Goal: Transaction & Acquisition: Purchase product/service

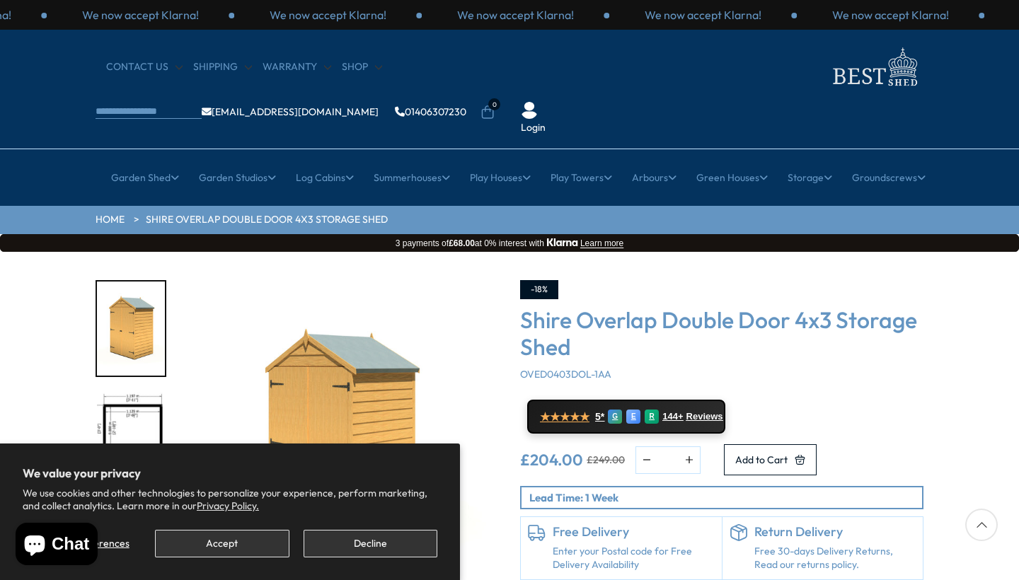
click at [218, 541] on button "Accept" at bounding box center [222, 544] width 134 height 28
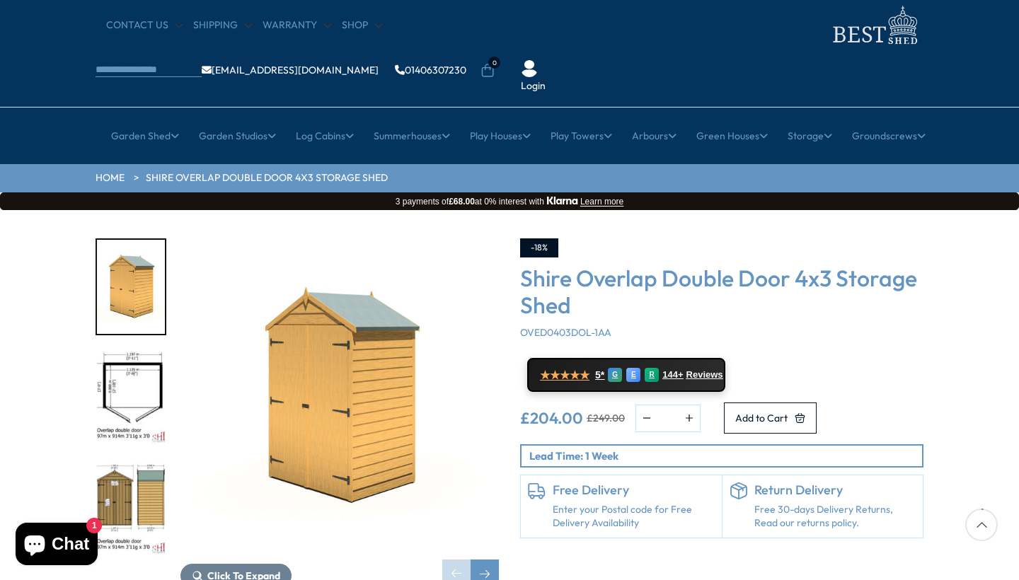
scroll to position [59, 0]
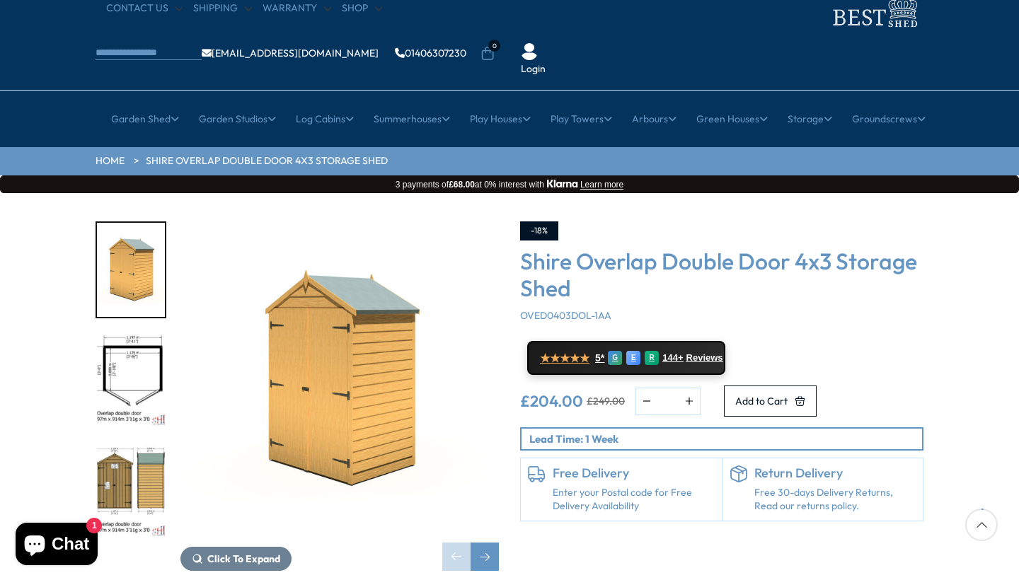
click at [125, 334] on img "2 / 8" at bounding box center [131, 381] width 68 height 94
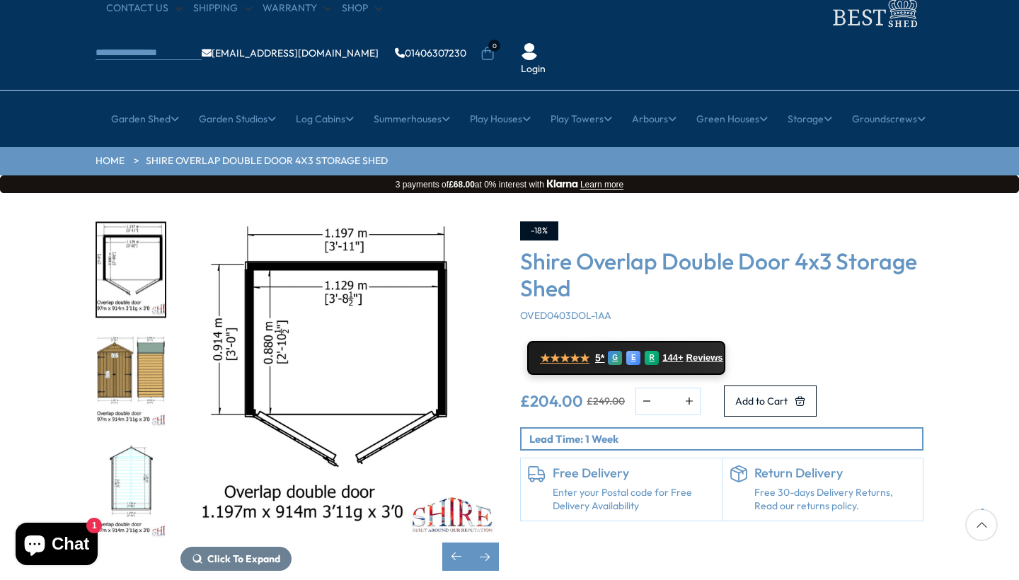
click at [139, 454] on img "4 / 8" at bounding box center [131, 491] width 68 height 94
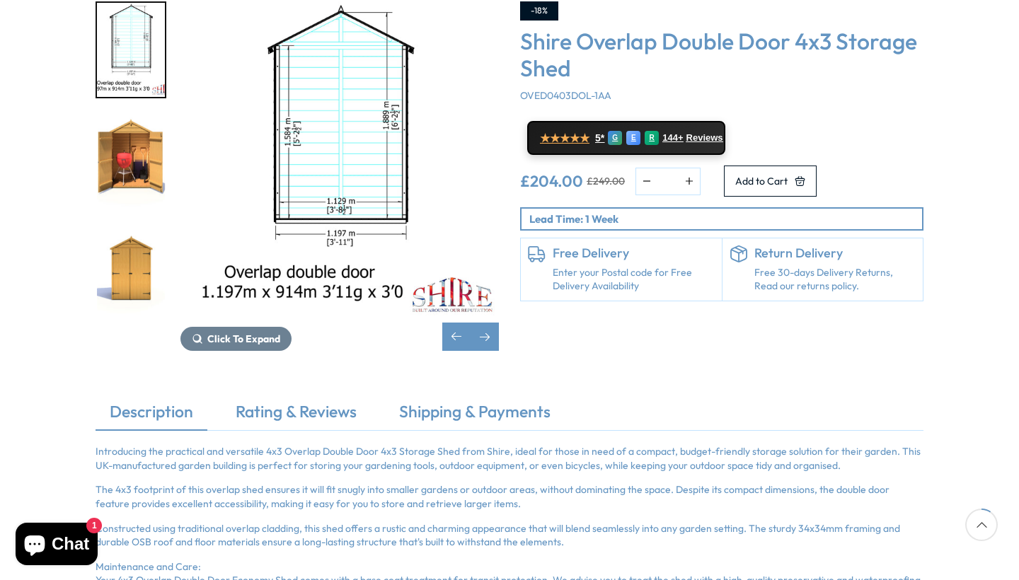
scroll to position [280, 0]
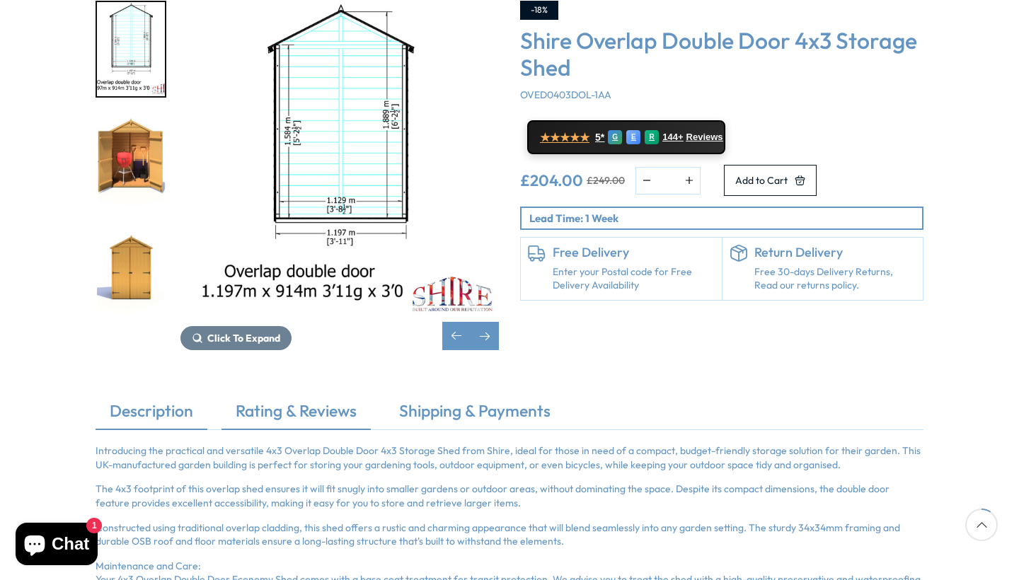
click at [289, 400] on link "Rating & Reviews" at bounding box center [296, 415] width 149 height 30
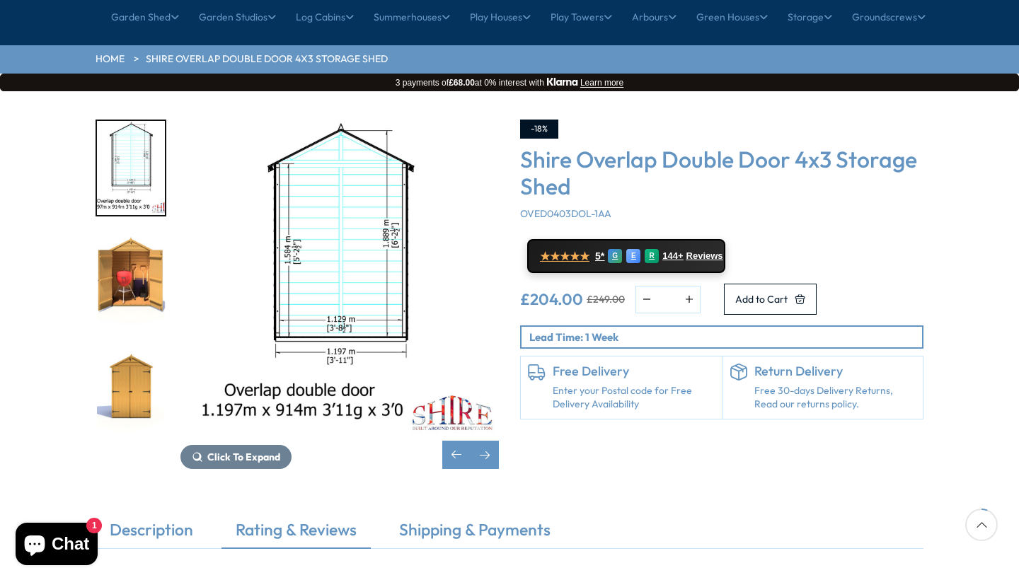
scroll to position [168, 0]
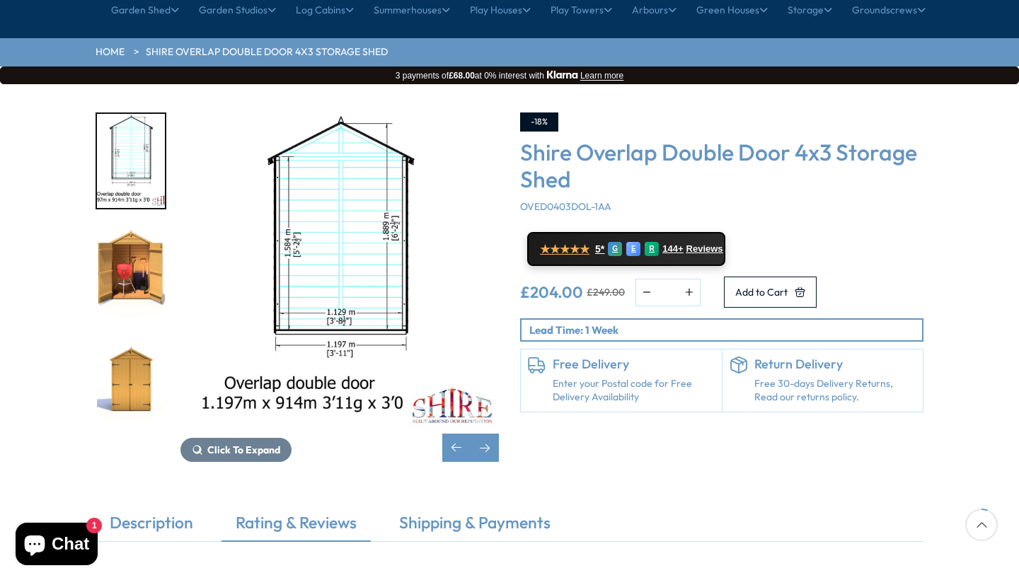
click at [600, 377] on link "Enter your Postal code for Free Delivery Availability" at bounding box center [634, 391] width 162 height 28
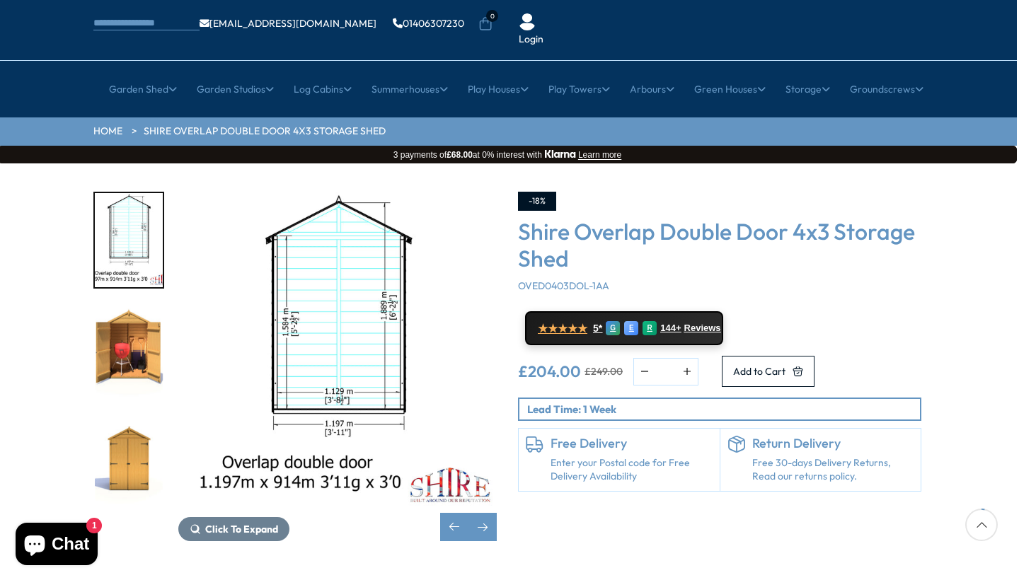
scroll to position [89, 4]
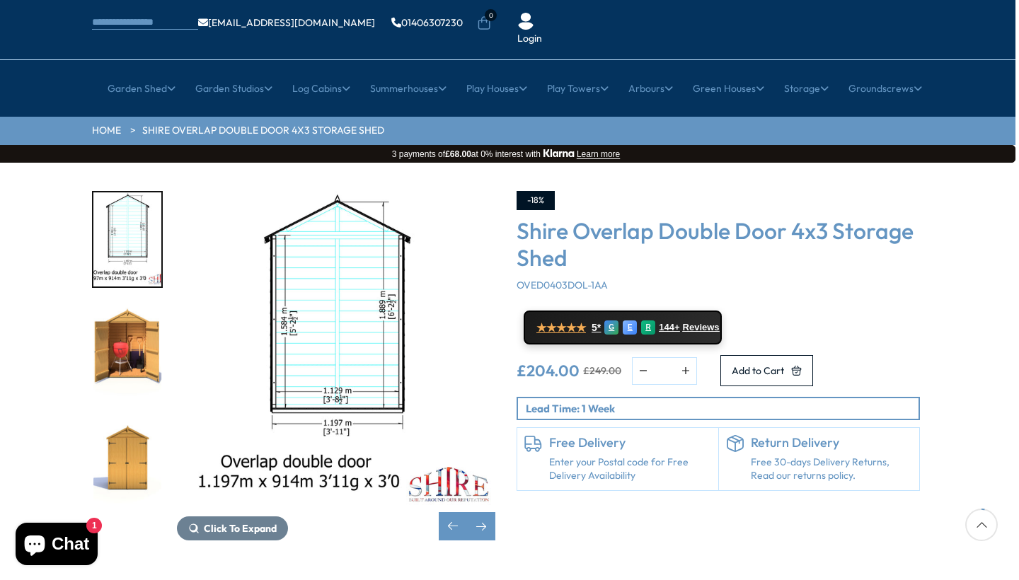
click at [135, 414] on img "6 / 8" at bounding box center [127, 461] width 68 height 94
click at [125, 414] on img "6 / 8" at bounding box center [127, 461] width 68 height 94
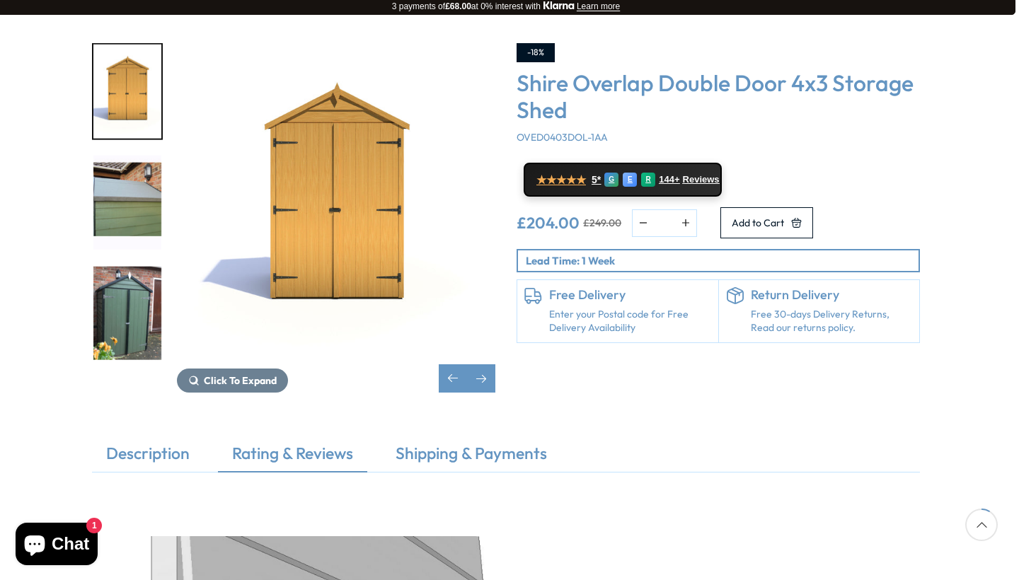
scroll to position [236, 4]
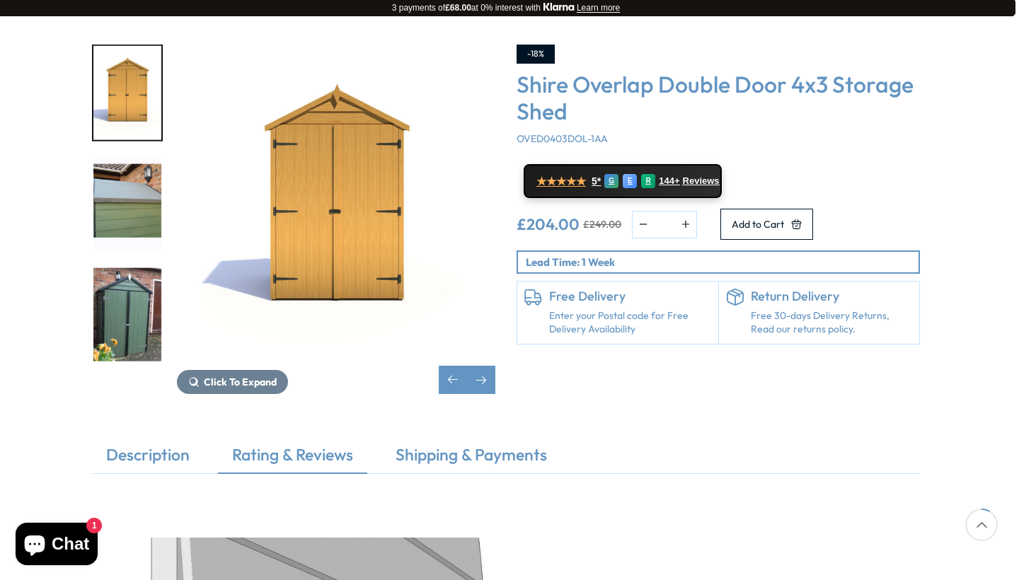
click at [125, 272] on img "8 / 8" at bounding box center [127, 315] width 68 height 94
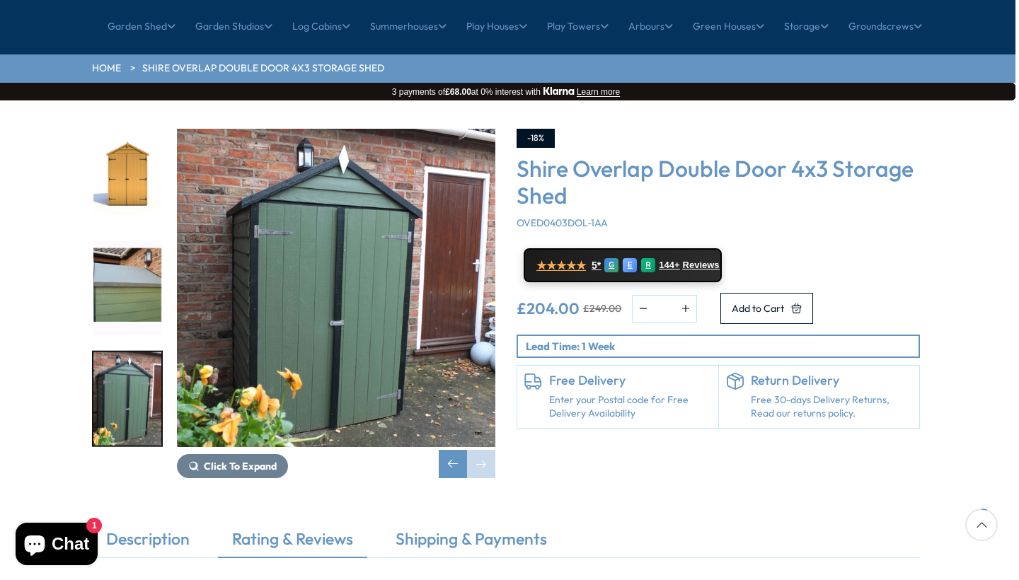
scroll to position [150, 4]
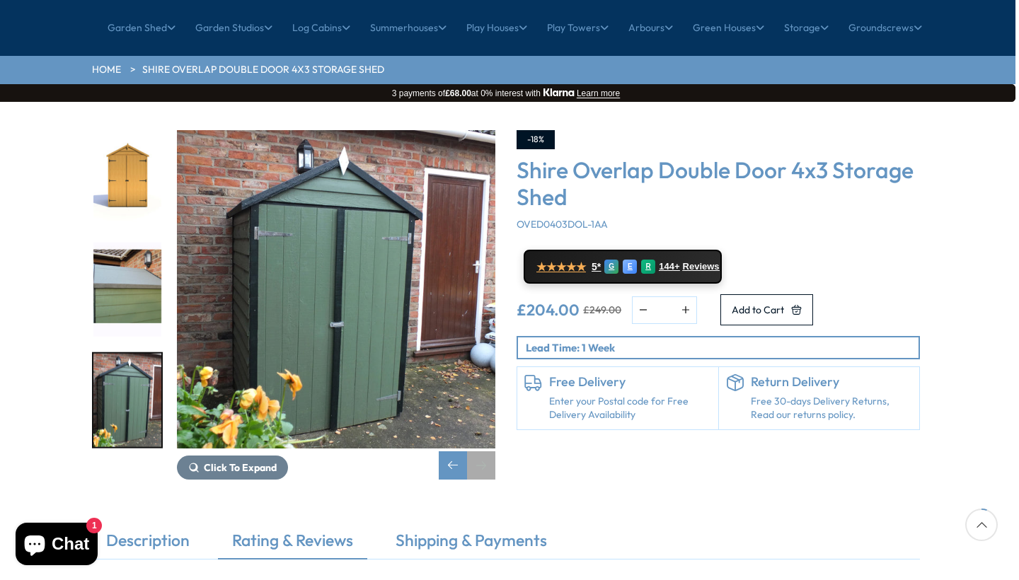
click at [485, 452] on div "Next slide" at bounding box center [481, 466] width 28 height 28
click at [456, 452] on div "Previous slide" at bounding box center [453, 466] width 28 height 28
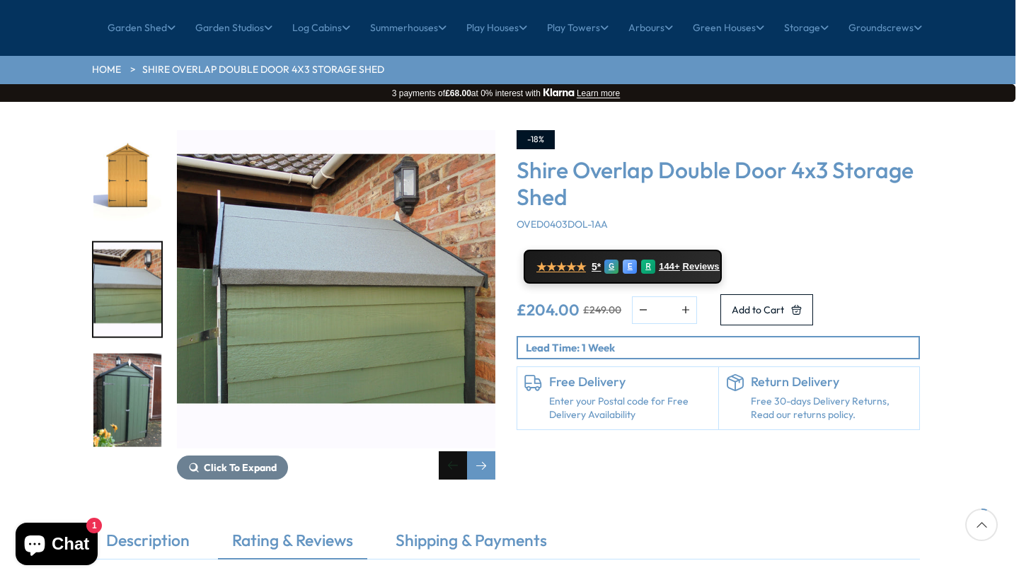
click at [456, 452] on div "Previous slide" at bounding box center [453, 466] width 28 height 28
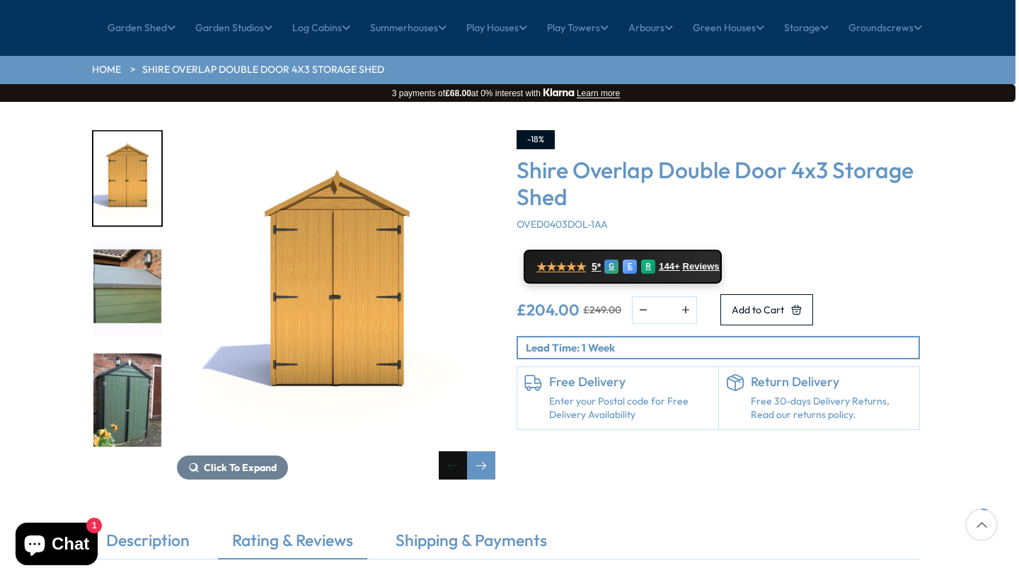
click at [456, 452] on div "Previous slide" at bounding box center [453, 466] width 28 height 28
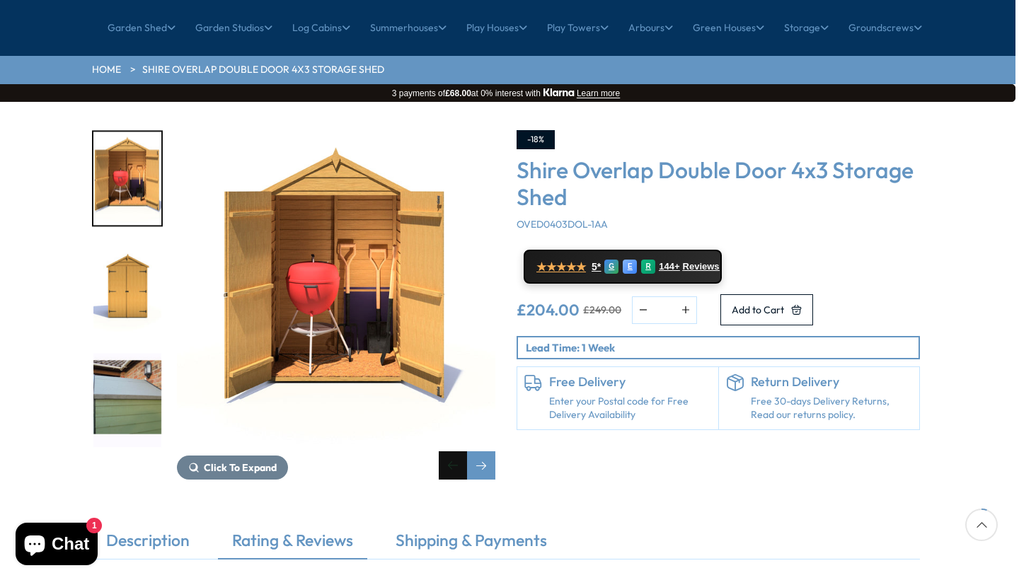
click at [456, 452] on div "Previous slide" at bounding box center [453, 466] width 28 height 28
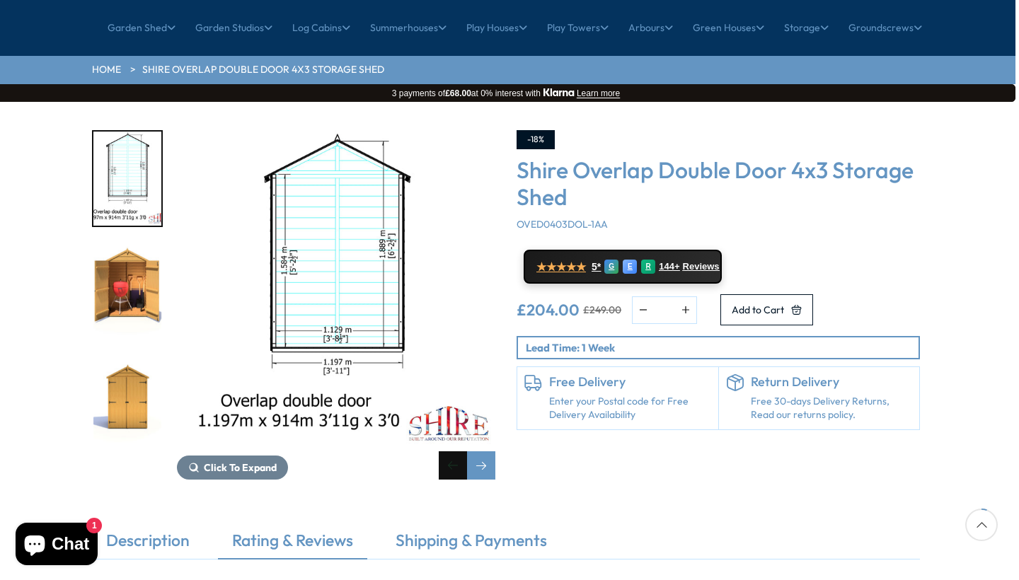
click at [456, 452] on div "Previous slide" at bounding box center [453, 466] width 28 height 28
